Goal: Check status: Check status

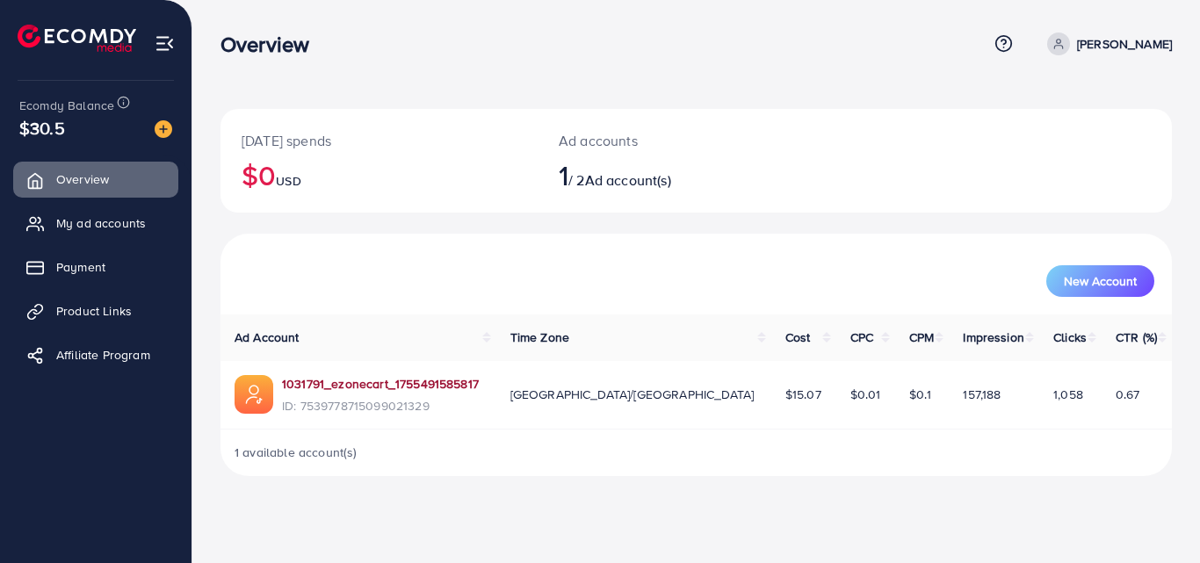
click at [387, 380] on link "1031791_ezonecart_1755491585817" at bounding box center [380, 384] width 197 height 18
click at [402, 389] on link "1031791_ezonecart_1755491585817" at bounding box center [380, 384] width 197 height 18
click at [86, 213] on link "My ad accounts" at bounding box center [95, 223] width 165 height 35
click at [120, 233] on link "My ad accounts" at bounding box center [95, 223] width 165 height 35
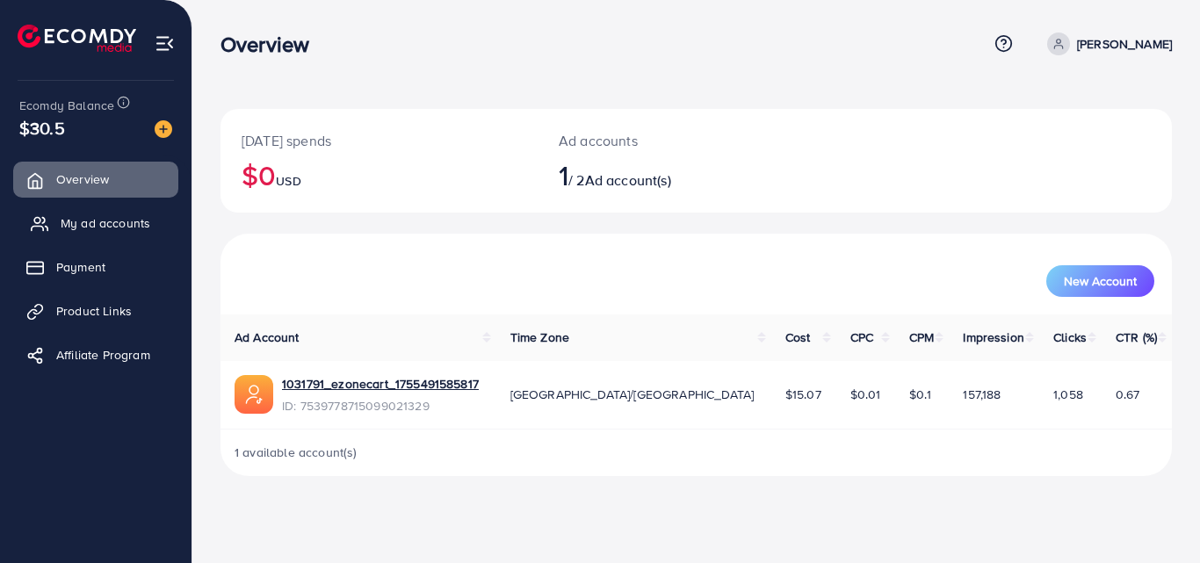
click at [120, 233] on link "My ad accounts" at bounding box center [95, 223] width 165 height 35
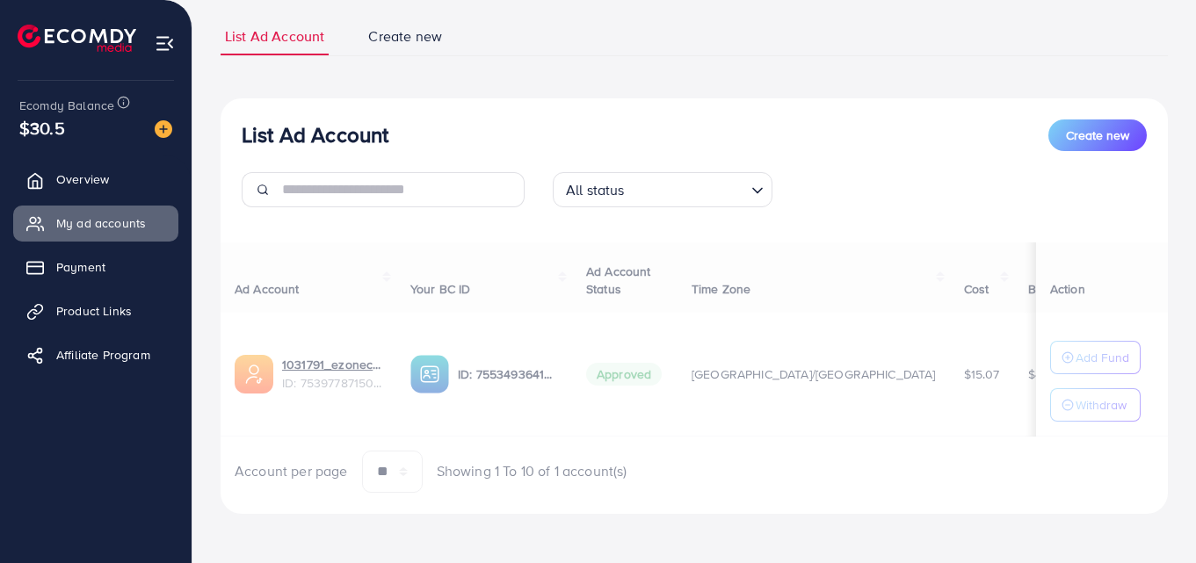
scroll to position [117, 0]
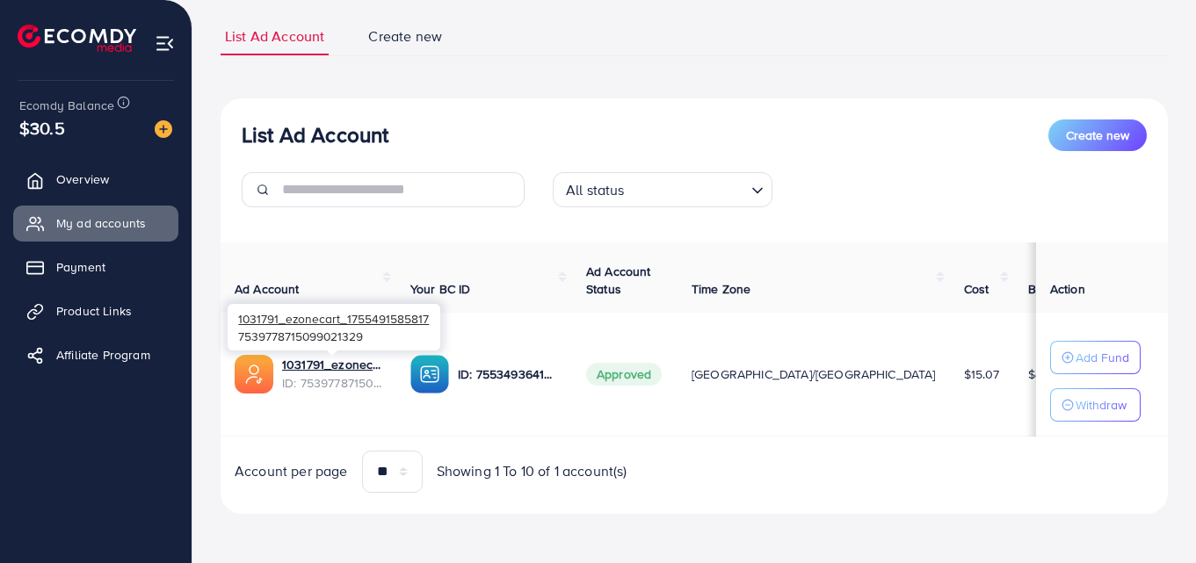
click at [337, 378] on span "ID: 7539778715099021329" at bounding box center [332, 383] width 100 height 18
click at [333, 360] on link "1031791_ezonecart_1755491585817" at bounding box center [332, 365] width 100 height 18
